Goal: Task Accomplishment & Management: Manage account settings

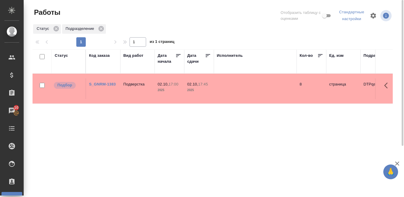
click at [98, 82] on link "S_GNRM-1383" at bounding box center [102, 84] width 27 height 4
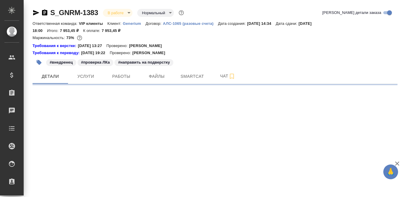
select select "RU"
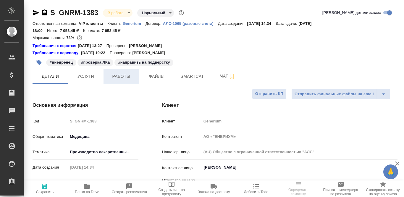
type textarea "x"
click at [118, 77] on span "Работы" at bounding box center [121, 76] width 28 height 7
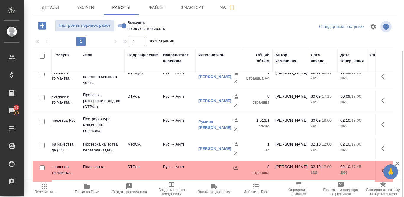
scroll to position [13, 117]
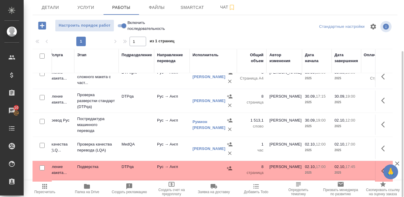
click at [269, 183] on span "Добавить Todo" at bounding box center [256, 188] width 35 height 11
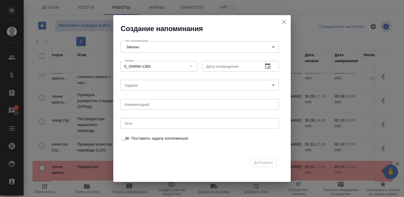
click at [285, 21] on icon "close" at bounding box center [284, 22] width 4 height 4
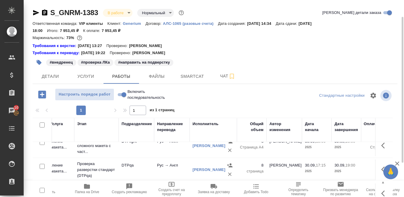
scroll to position [0, 117]
